Goal: Browse casually

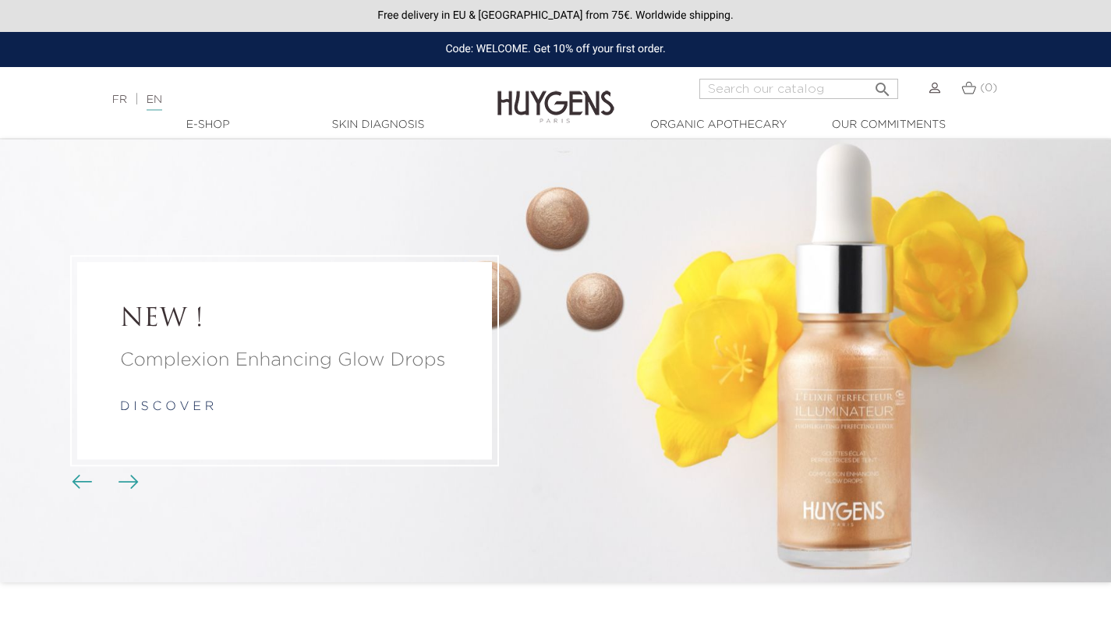
click at [361, 334] on h2 "NEW !" at bounding box center [284, 320] width 329 height 30
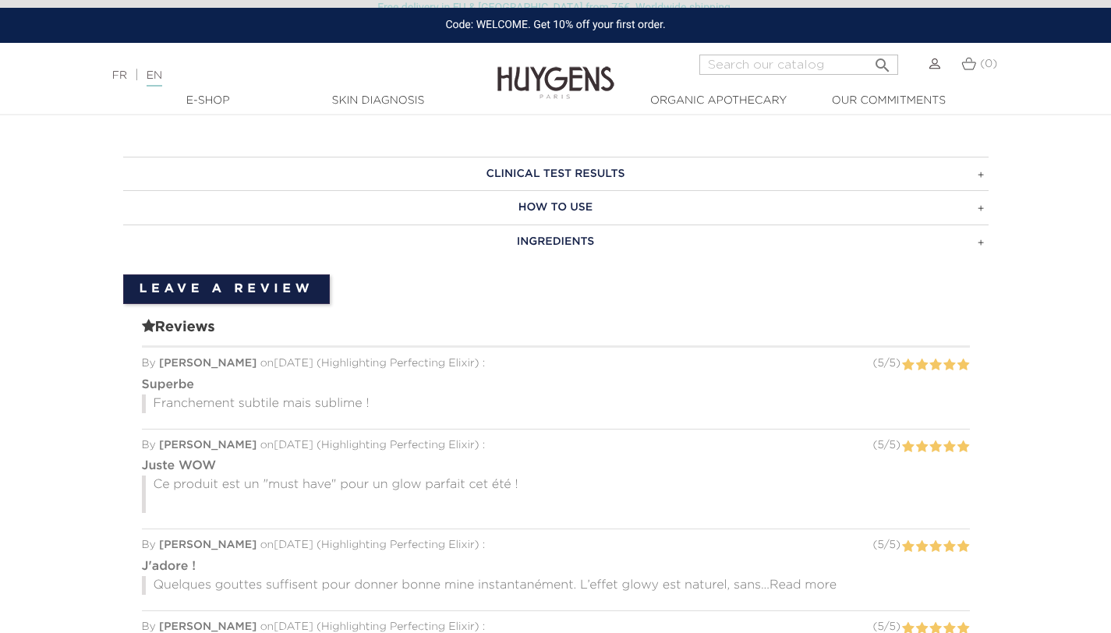
scroll to position [1173, 0]
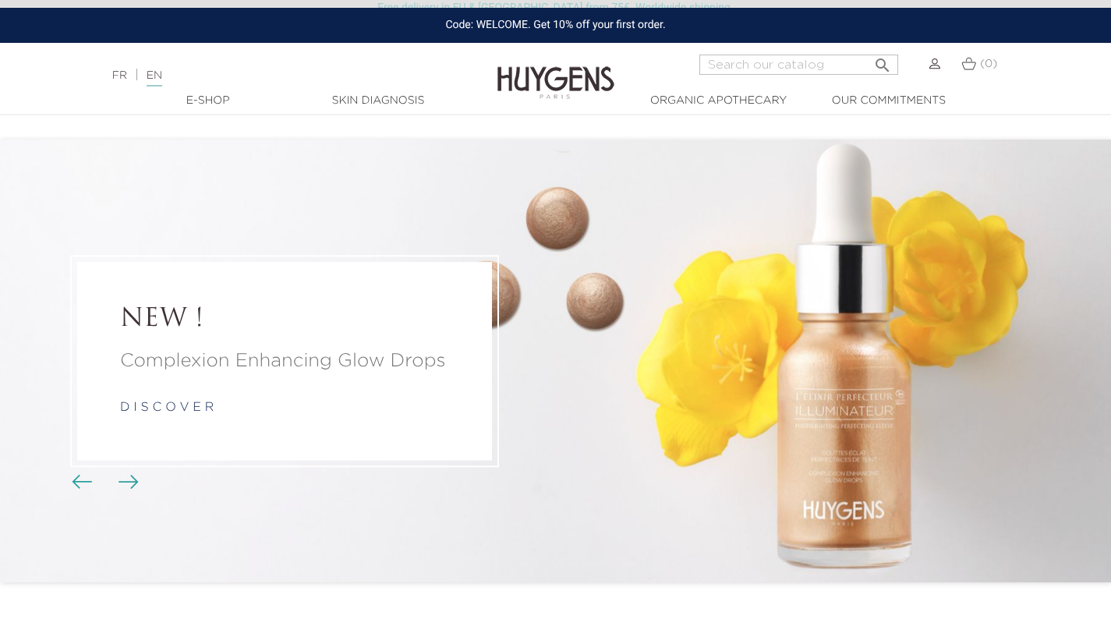
scroll to position [291, 0]
